Goal: Task Accomplishment & Management: Complete application form

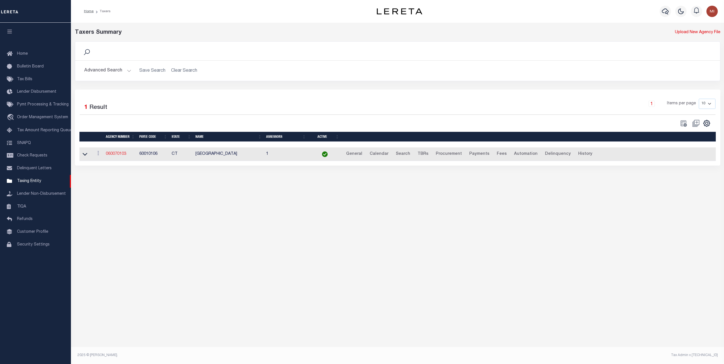
click at [116, 153] on link "060070103" at bounding box center [116, 154] width 20 height 4
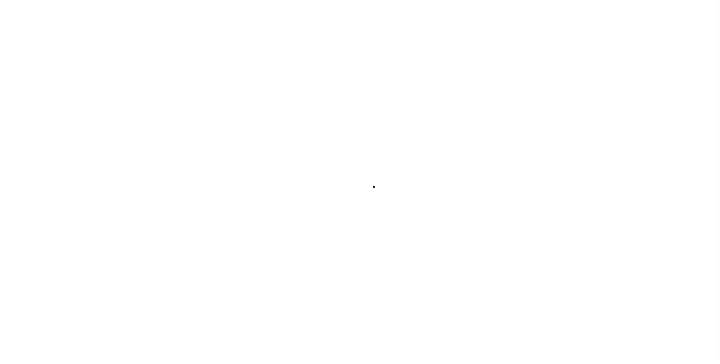
select select
checkbox input "false"
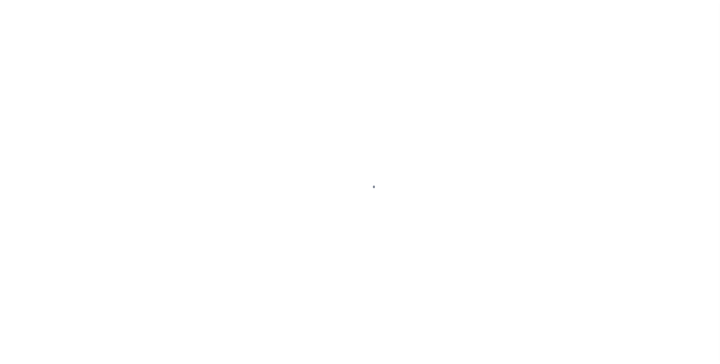
checkbox input "false"
type input "900104002"
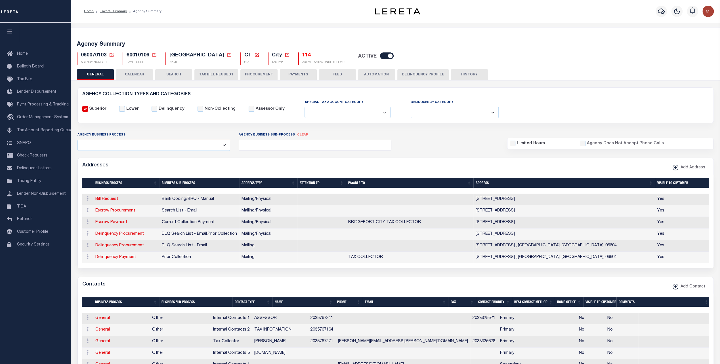
click at [136, 75] on button "CALENDAR" at bounding box center [134, 74] width 37 height 11
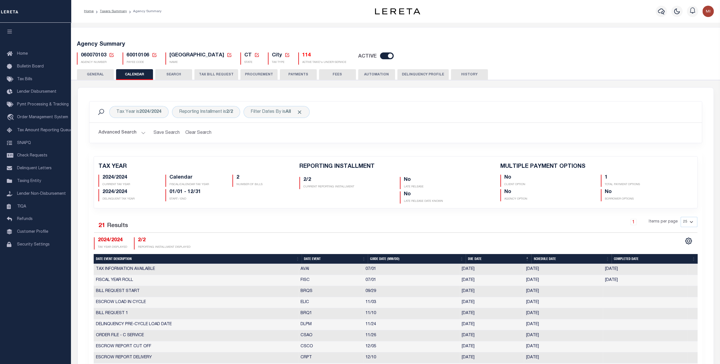
checkbox input "false"
type input "1"
click at [84, 73] on button "GENERAL" at bounding box center [95, 74] width 37 height 11
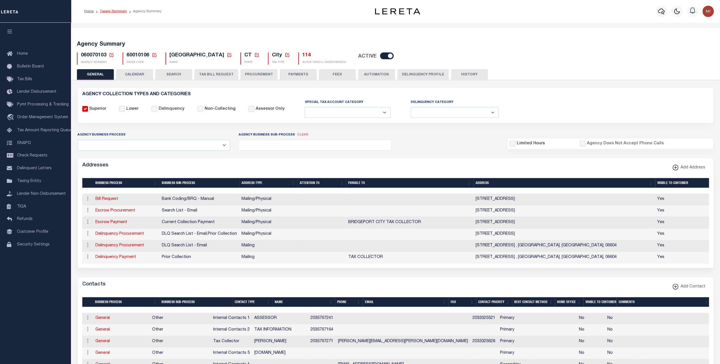
click at [109, 11] on link "Taxers Summary" at bounding box center [113, 11] width 27 height 3
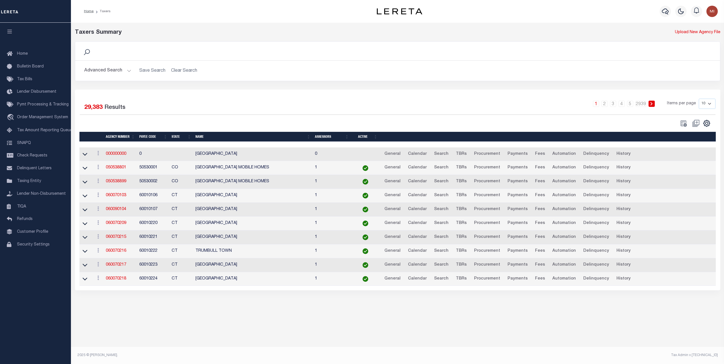
click at [112, 71] on button "Advanced Search" at bounding box center [107, 70] width 47 height 11
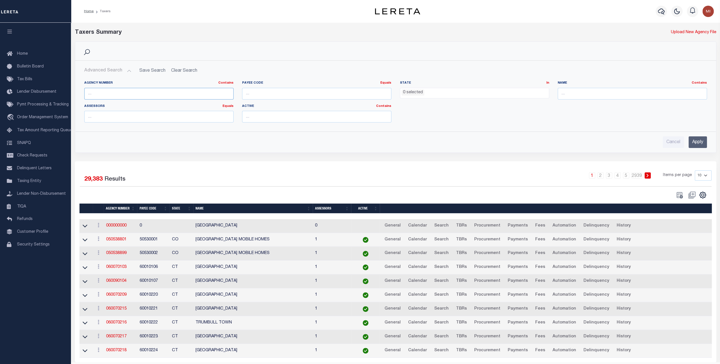
click at [120, 92] on input "text" at bounding box center [158, 94] width 149 height 12
click at [102, 93] on input "370151010" at bounding box center [158, 94] width 149 height 12
type input "370150101"
click at [700, 140] on input "Apply" at bounding box center [697, 142] width 18 height 12
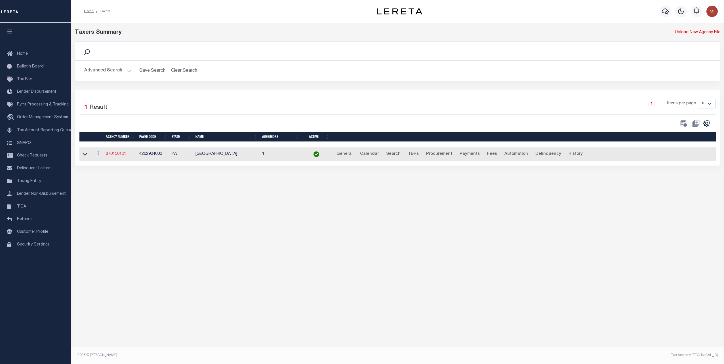
click at [116, 154] on link "370150101" at bounding box center [116, 154] width 20 height 4
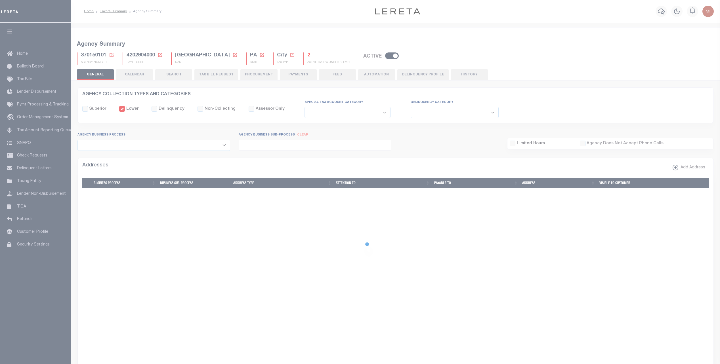
select select
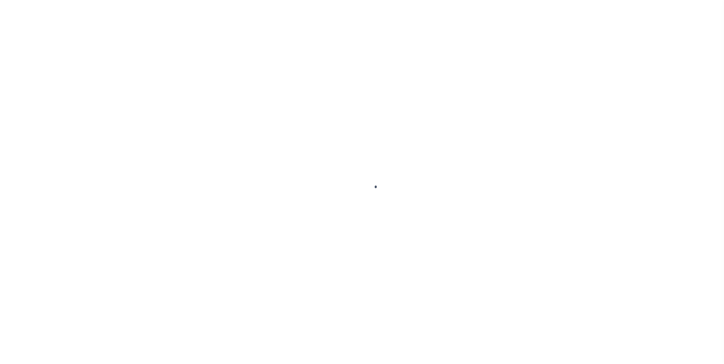
select select
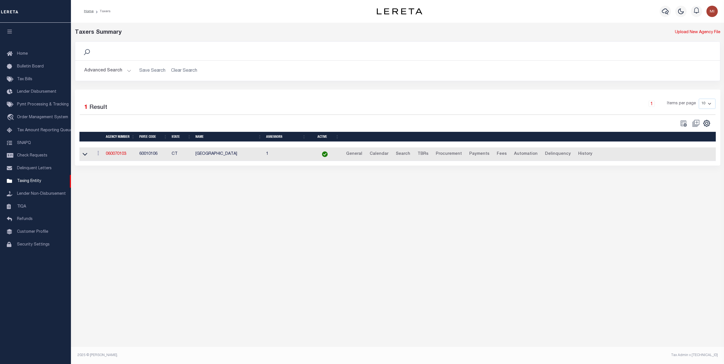
click at [115, 71] on button "Advanced Search" at bounding box center [107, 70] width 47 height 11
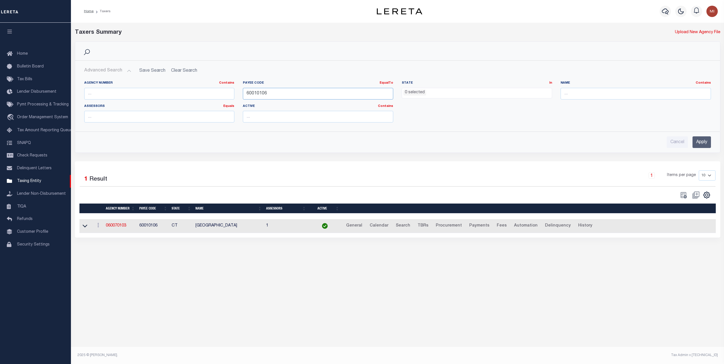
drag, startPoint x: 216, startPoint y: 95, endPoint x: 208, endPoint y: 95, distance: 7.9
click at [208, 95] on div "Agency Number Contains Contains Is Payee Code EqualTo Equals Is Not Equal To Is…" at bounding box center [397, 104] width 635 height 46
click at [161, 92] on input "text" at bounding box center [159, 94] width 150 height 12
type input "370150101"
click at [700, 142] on input "Apply" at bounding box center [701, 142] width 18 height 12
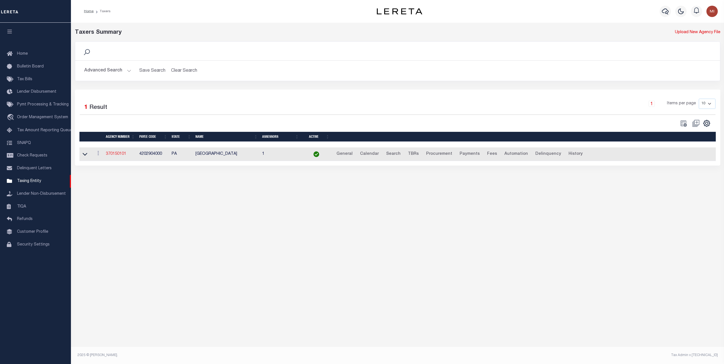
click at [118, 153] on link "370150101" at bounding box center [116, 154] width 20 height 4
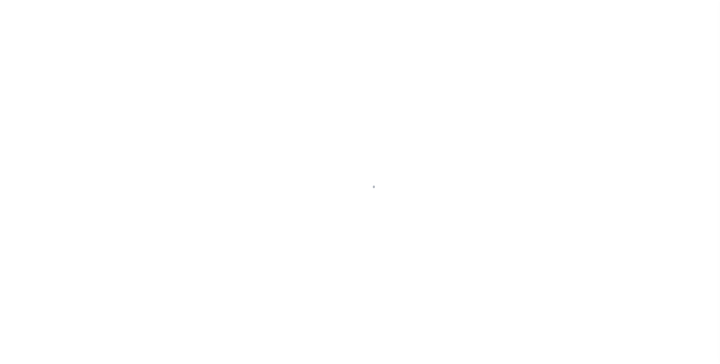
select select
checkbox input "false"
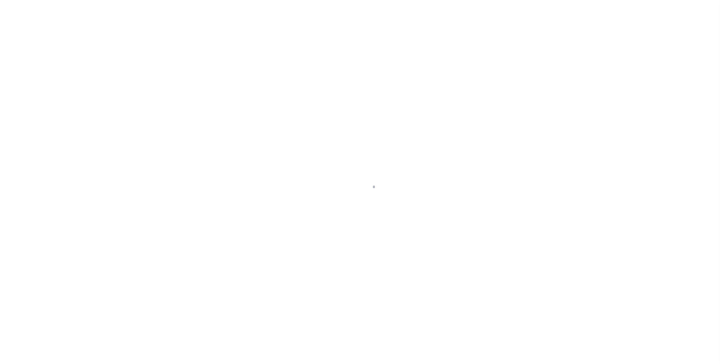
checkbox input "false"
type input "4202904000"
